Goal: Download file/media

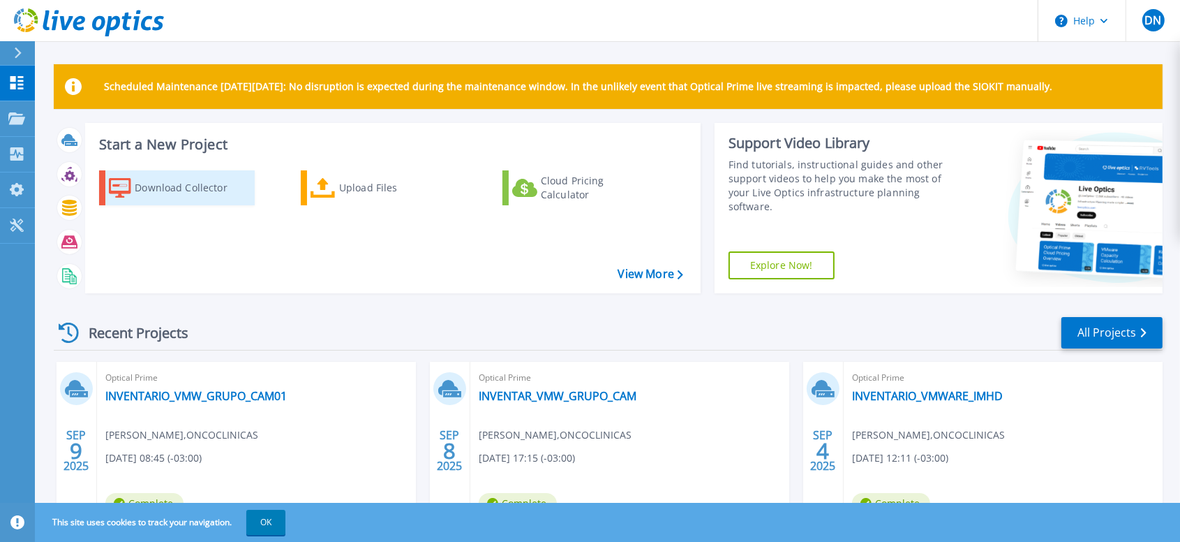
click at [142, 186] on div "Download Collector" at bounding box center [191, 188] width 112 height 28
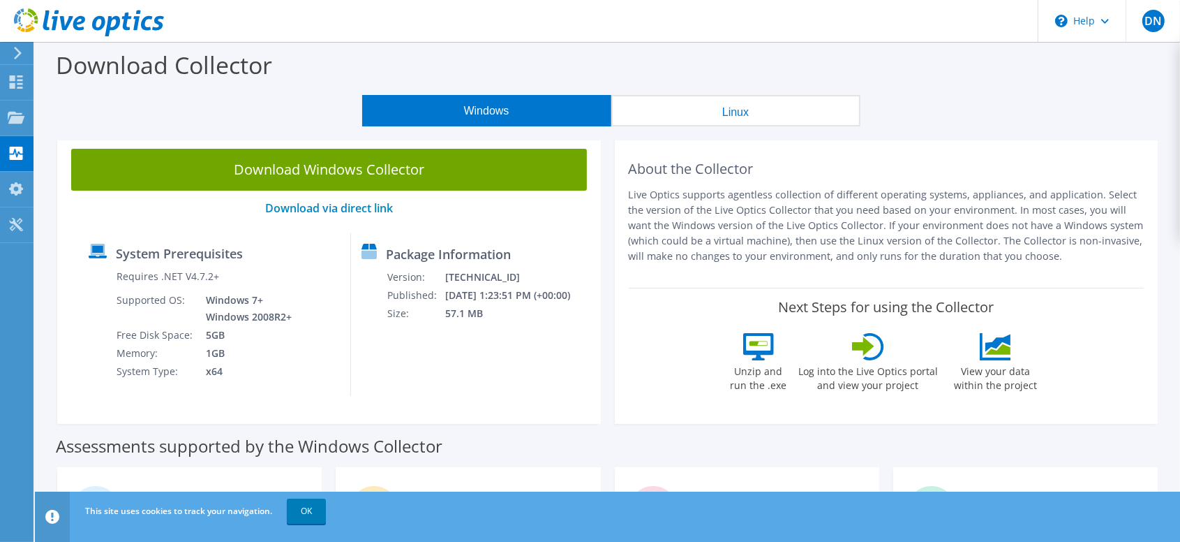
click at [290, 165] on link "Download Windows Collector" at bounding box center [329, 170] width 516 height 42
